Goal: Entertainment & Leisure: Consume media (video, audio)

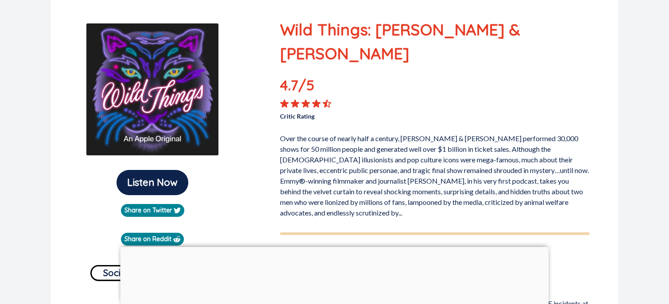
scroll to position [133, 0]
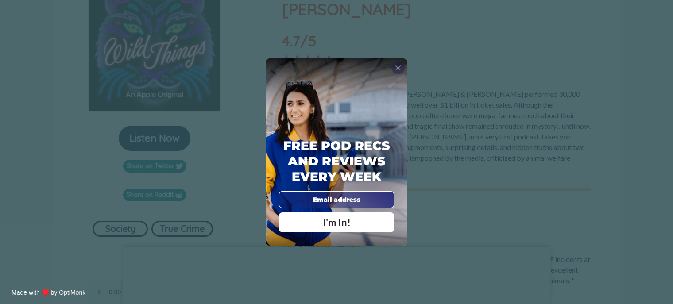
click at [401, 66] on span "X" at bounding box center [398, 67] width 6 height 9
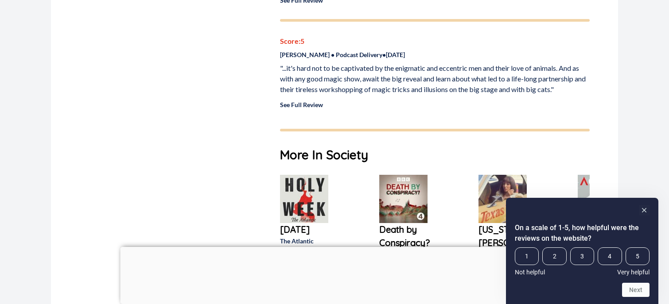
scroll to position [886, 0]
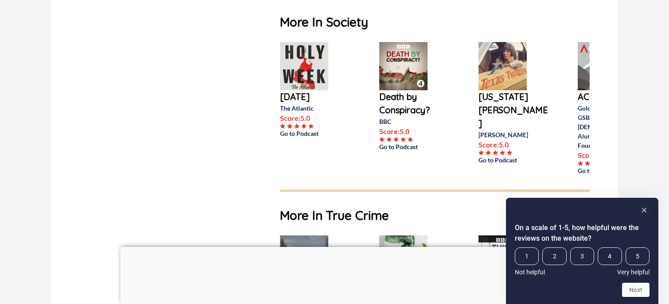
click at [308, 90] on p "[DATE]" at bounding box center [315, 96] width 71 height 13
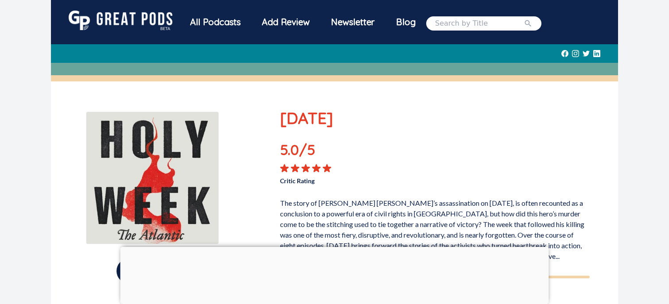
click at [142, 17] on img at bounding box center [121, 20] width 104 height 19
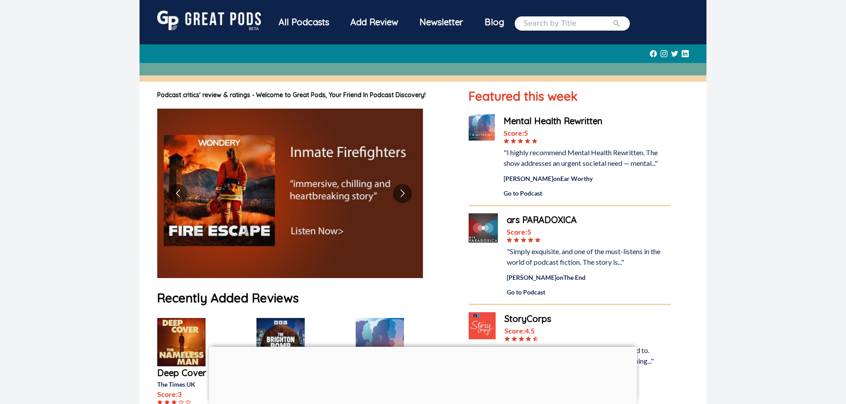
scroll to position [89, 0]
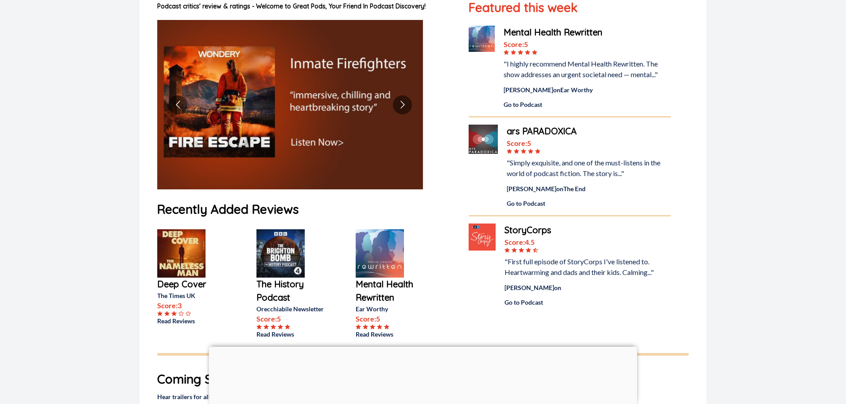
click at [378, 296] on p "Mental Health Rewritten" at bounding box center [391, 290] width 71 height 27
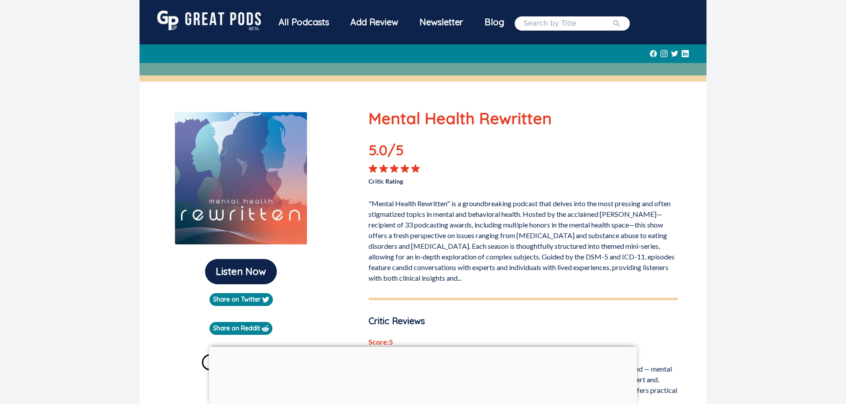
scroll to position [89, 0]
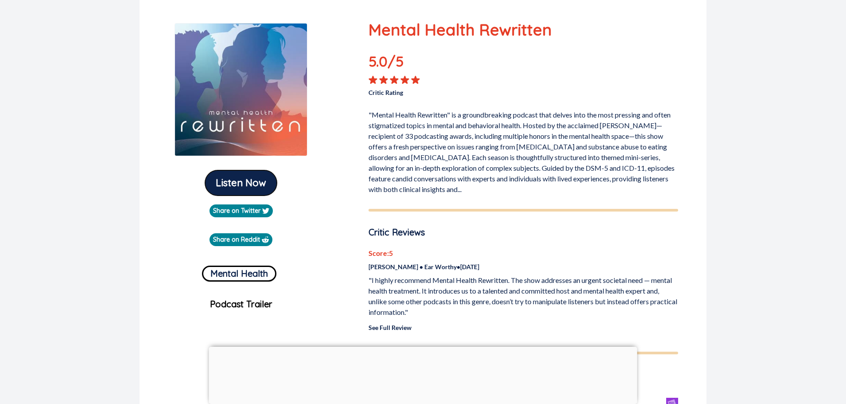
click at [261, 187] on button "Listen Now" at bounding box center [241, 182] width 72 height 25
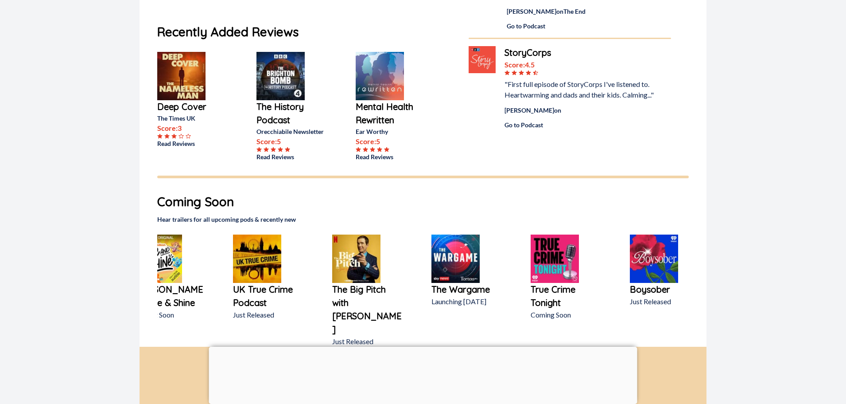
scroll to position [0, 26]
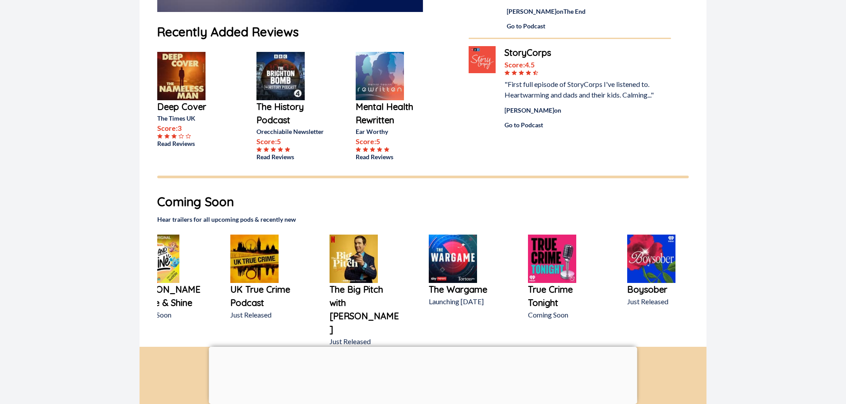
click at [657, 286] on p "Boysober" at bounding box center [662, 289] width 71 height 13
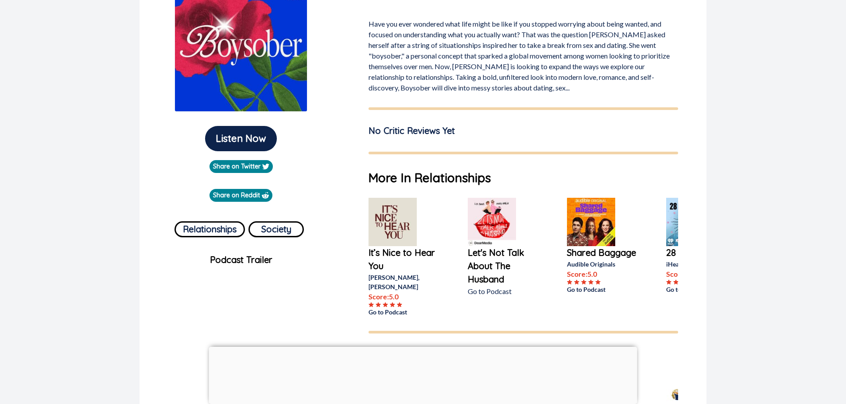
scroll to position [89, 0]
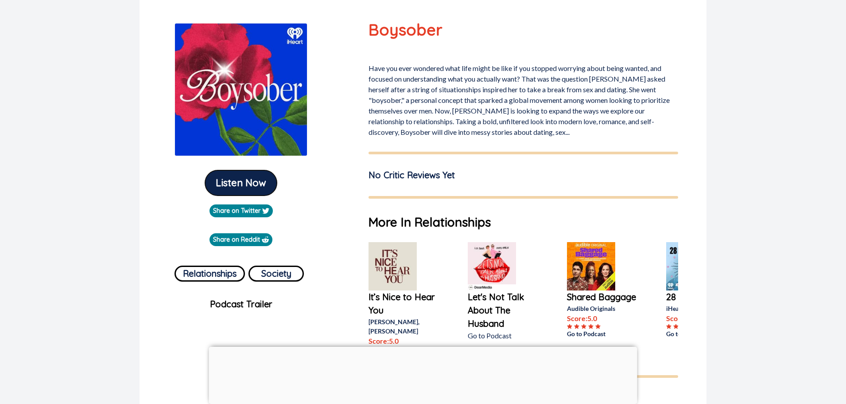
click at [257, 179] on button "Listen Now" at bounding box center [241, 182] width 72 height 25
